Goal: Task Accomplishment & Management: Complete application form

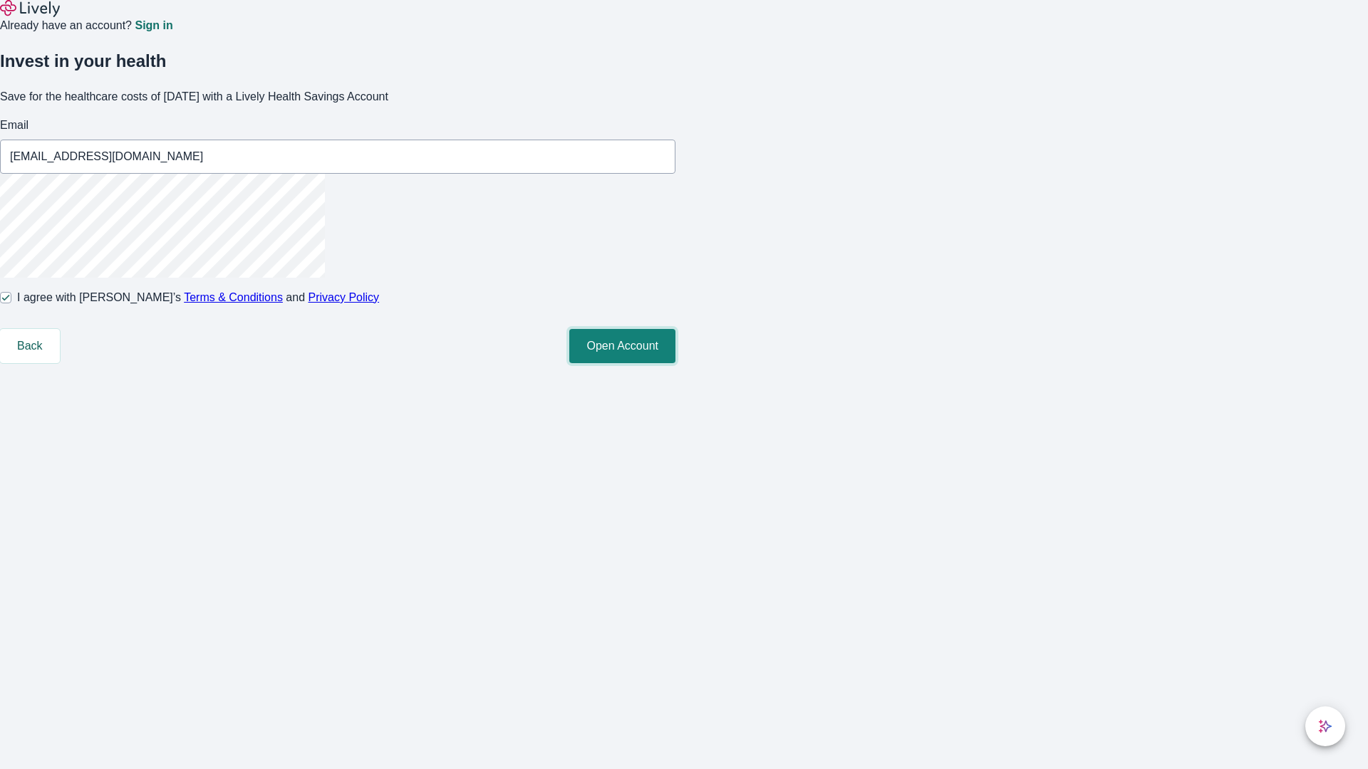
click at [675, 363] on button "Open Account" at bounding box center [622, 346] width 106 height 34
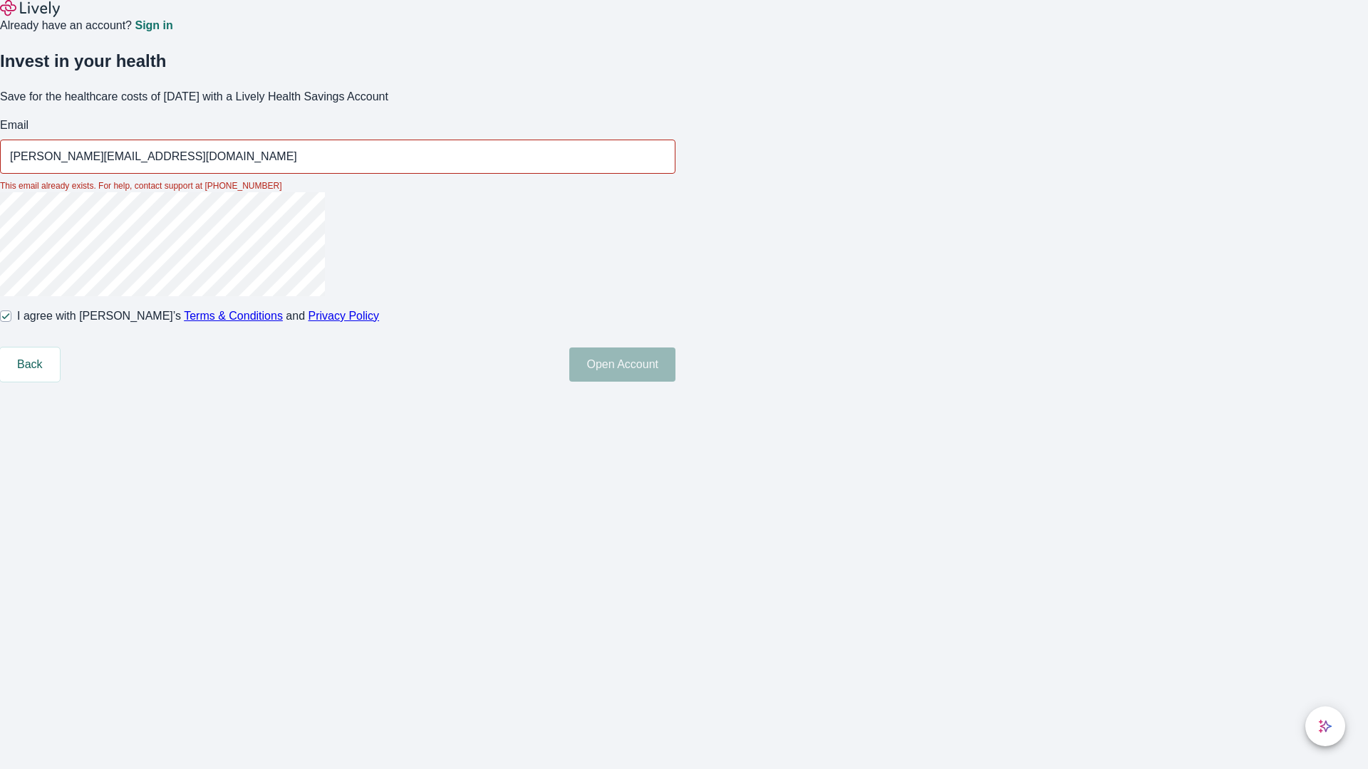
type input "[PERSON_NAME][EMAIL_ADDRESS][DOMAIN_NAME]"
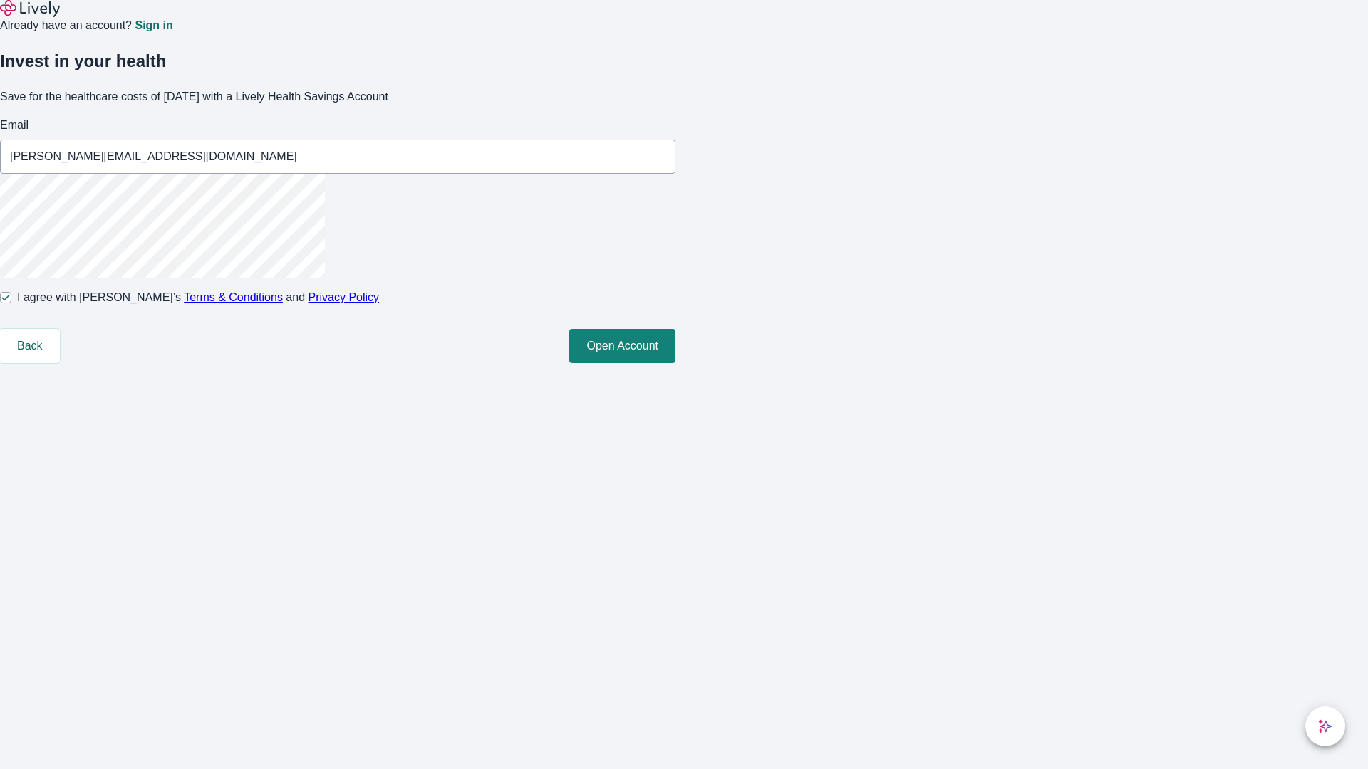
click at [11, 303] on input "I agree with Lively’s Terms & Conditions and Privacy Policy" at bounding box center [5, 297] width 11 height 11
checkbox input "false"
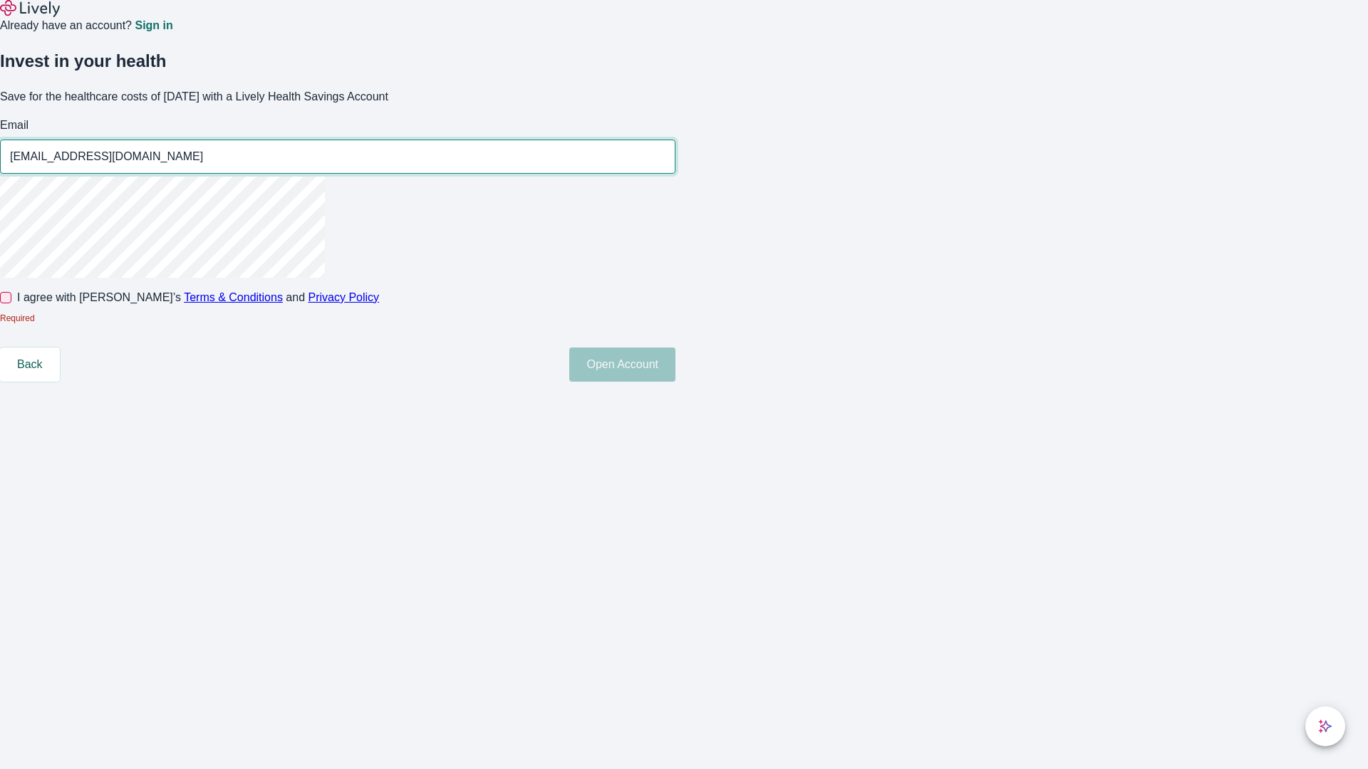
type input "[EMAIL_ADDRESS][DOMAIN_NAME]"
click at [11, 303] on input "I agree with Lively’s Terms & Conditions and Privacy Policy" at bounding box center [5, 297] width 11 height 11
checkbox input "true"
click at [675, 382] on button "Open Account" at bounding box center [622, 365] width 106 height 34
